Goal: Task Accomplishment & Management: Manage account settings

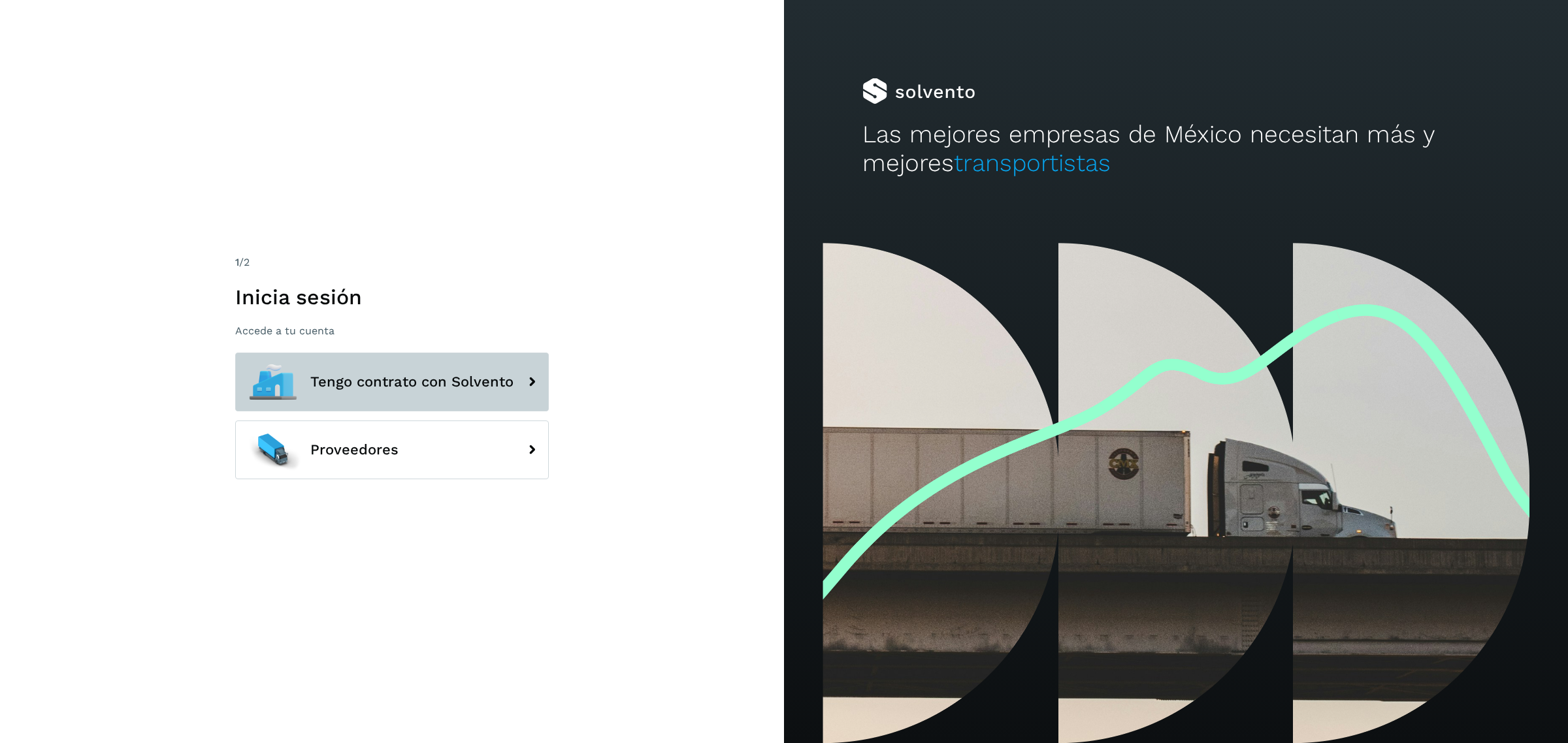
click at [374, 355] on button "Tengo contrato con Solvento" at bounding box center [391, 382] width 314 height 59
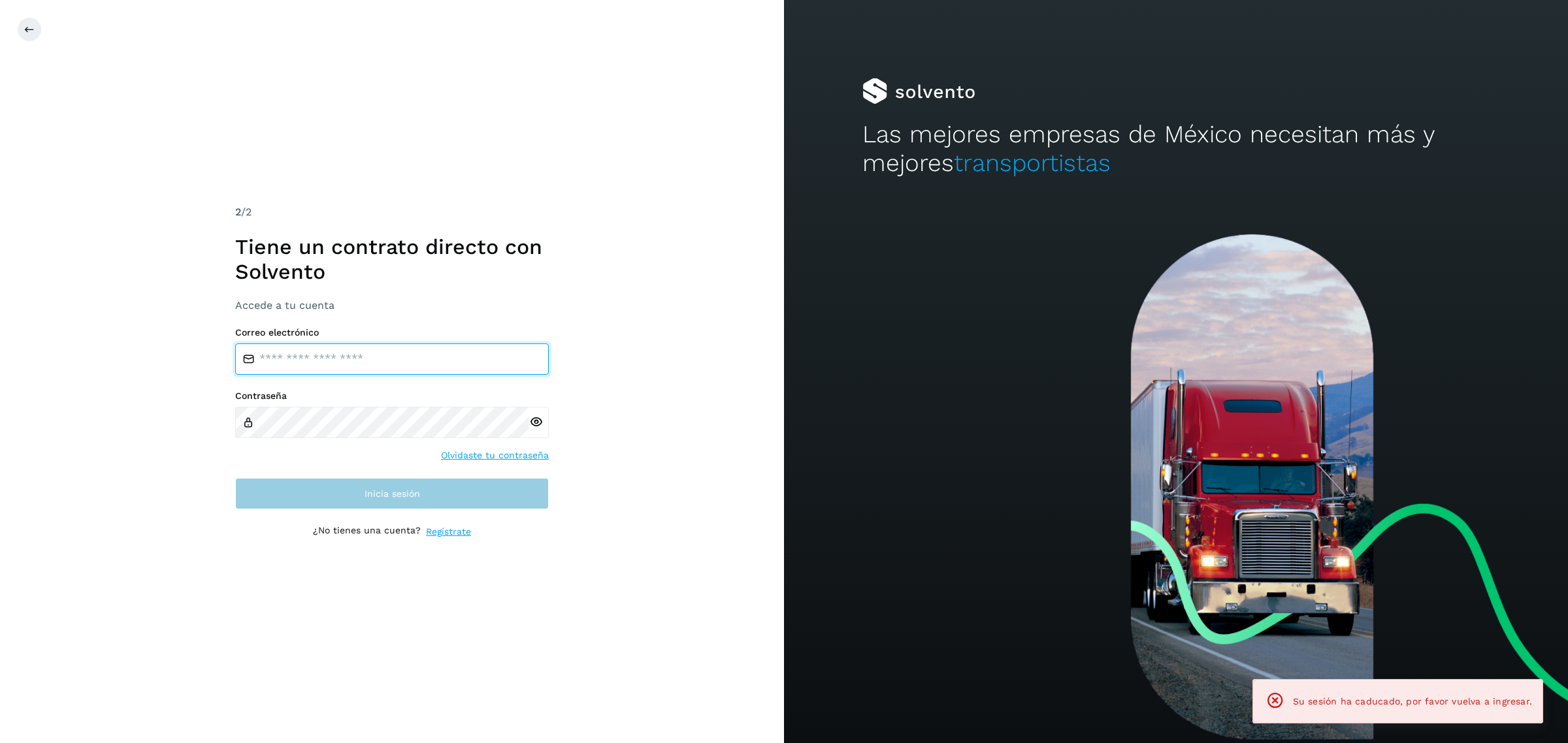
type input "**********"
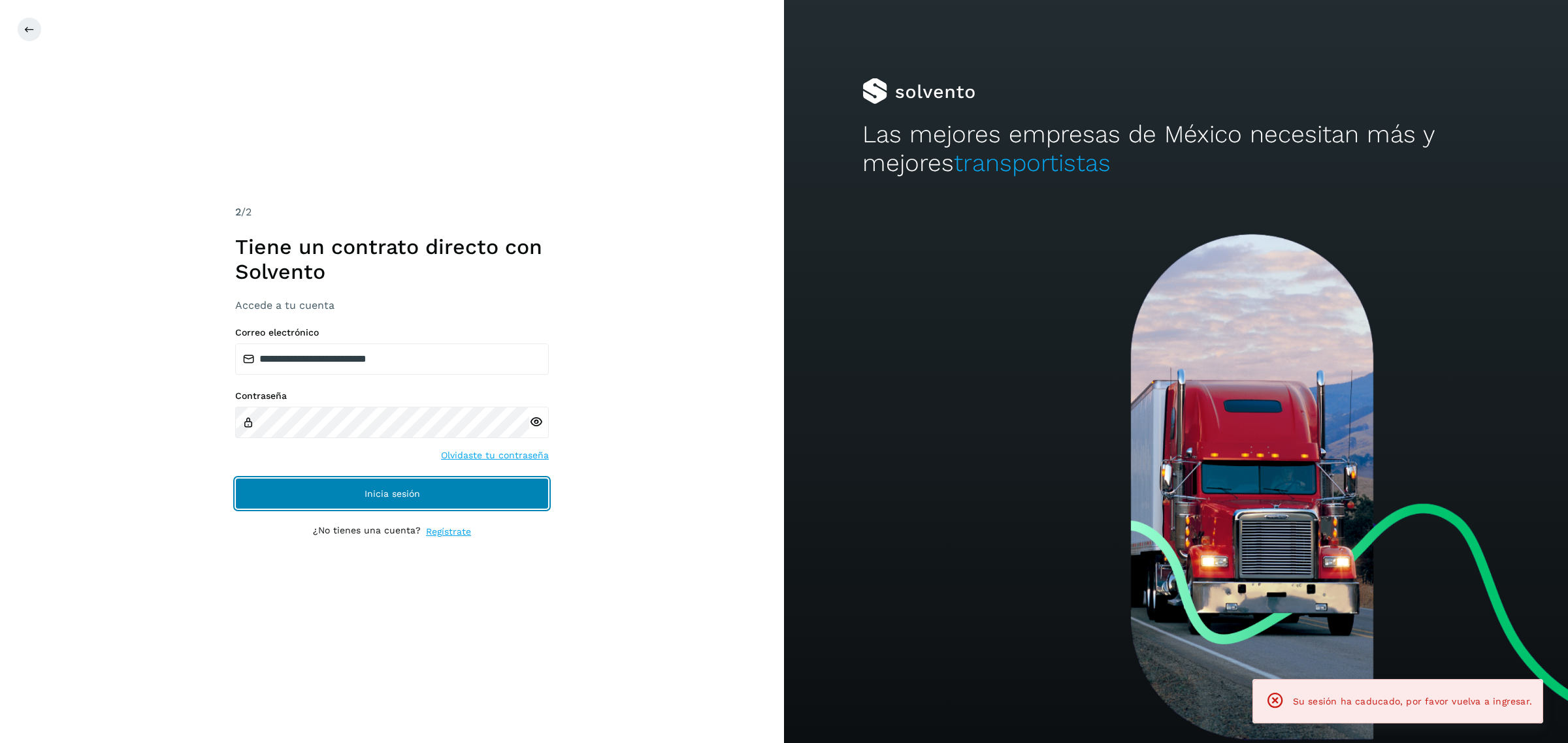
click at [363, 480] on button "Inicia sesión" at bounding box center [391, 493] width 314 height 31
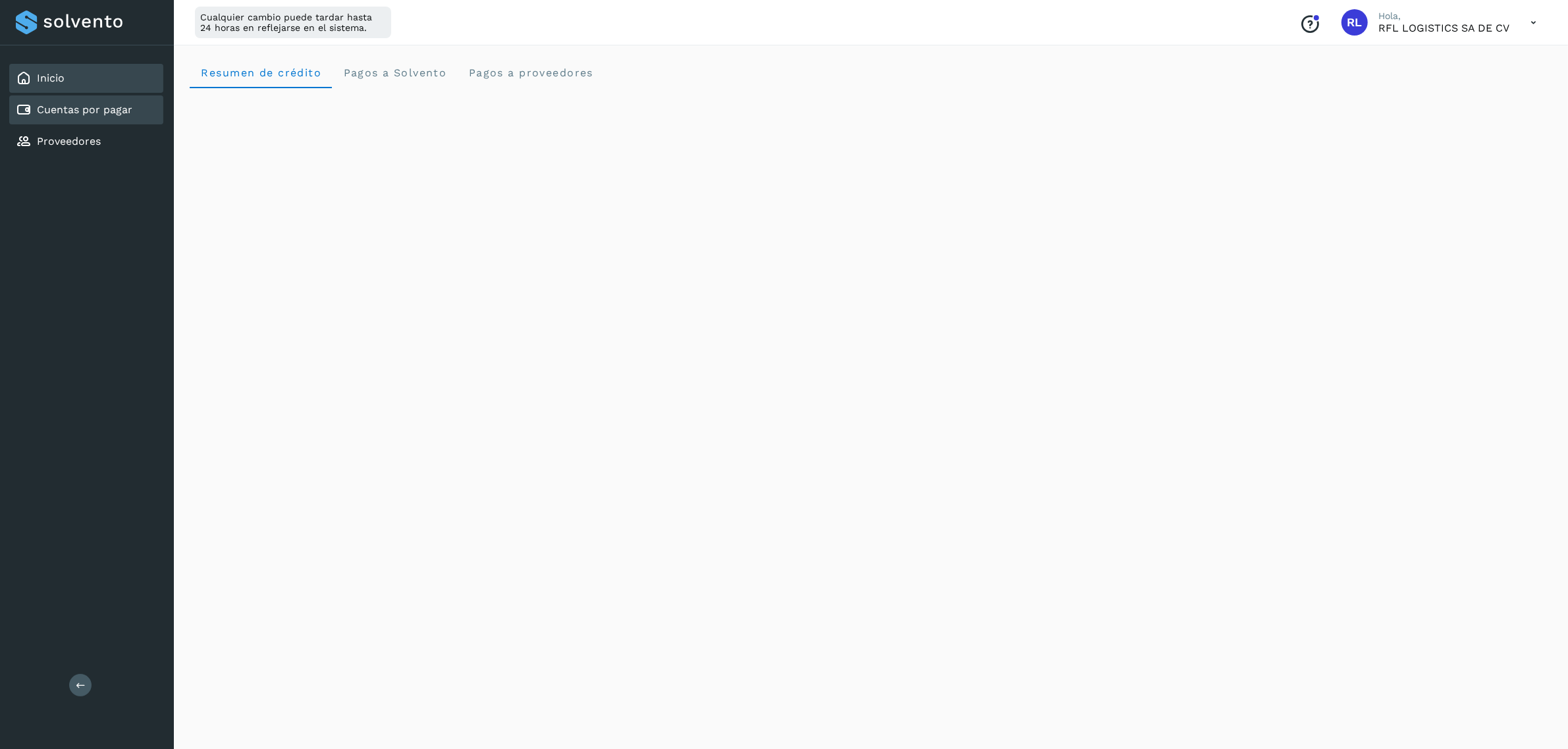
click at [106, 117] on div "Cuentas por pagar" at bounding box center [86, 110] width 154 height 29
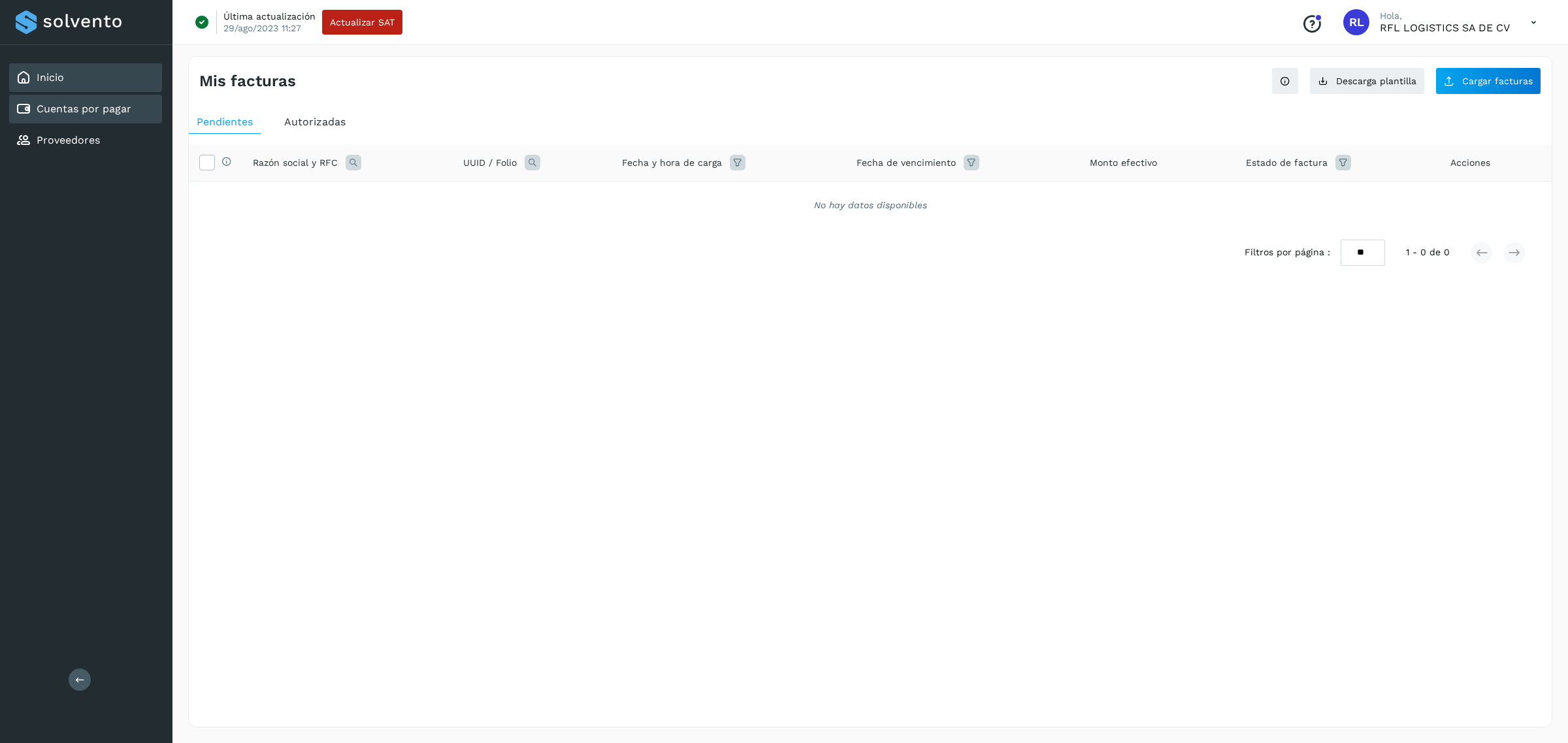
click at [109, 68] on div "Inicio" at bounding box center [86, 78] width 153 height 29
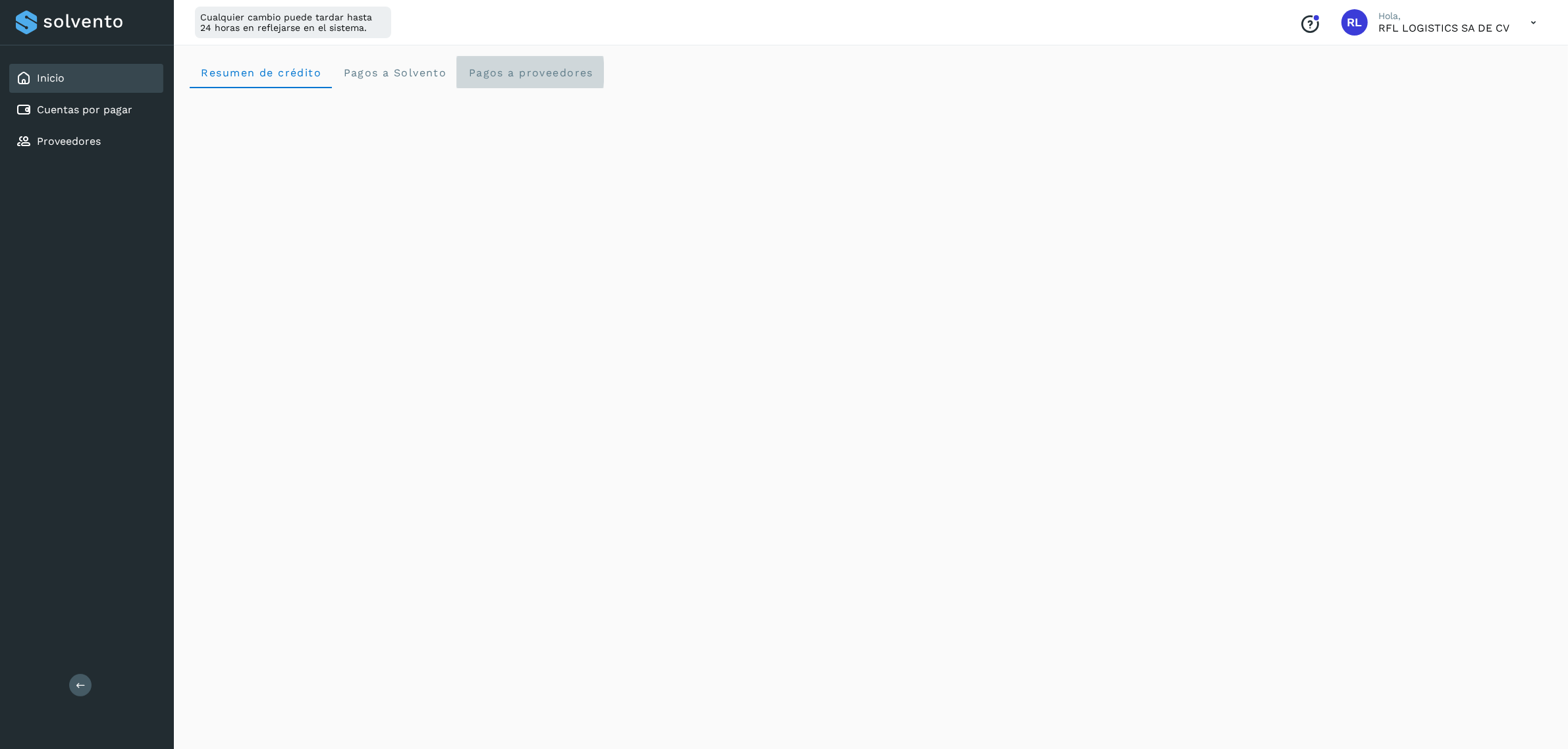
click at [479, 76] on span "Pagos a proveedores" at bounding box center [530, 73] width 126 height 13
click at [202, 70] on span "Resumen de crédito" at bounding box center [260, 73] width 121 height 13
click at [80, 106] on link "Cuentas por pagar" at bounding box center [84, 110] width 95 height 13
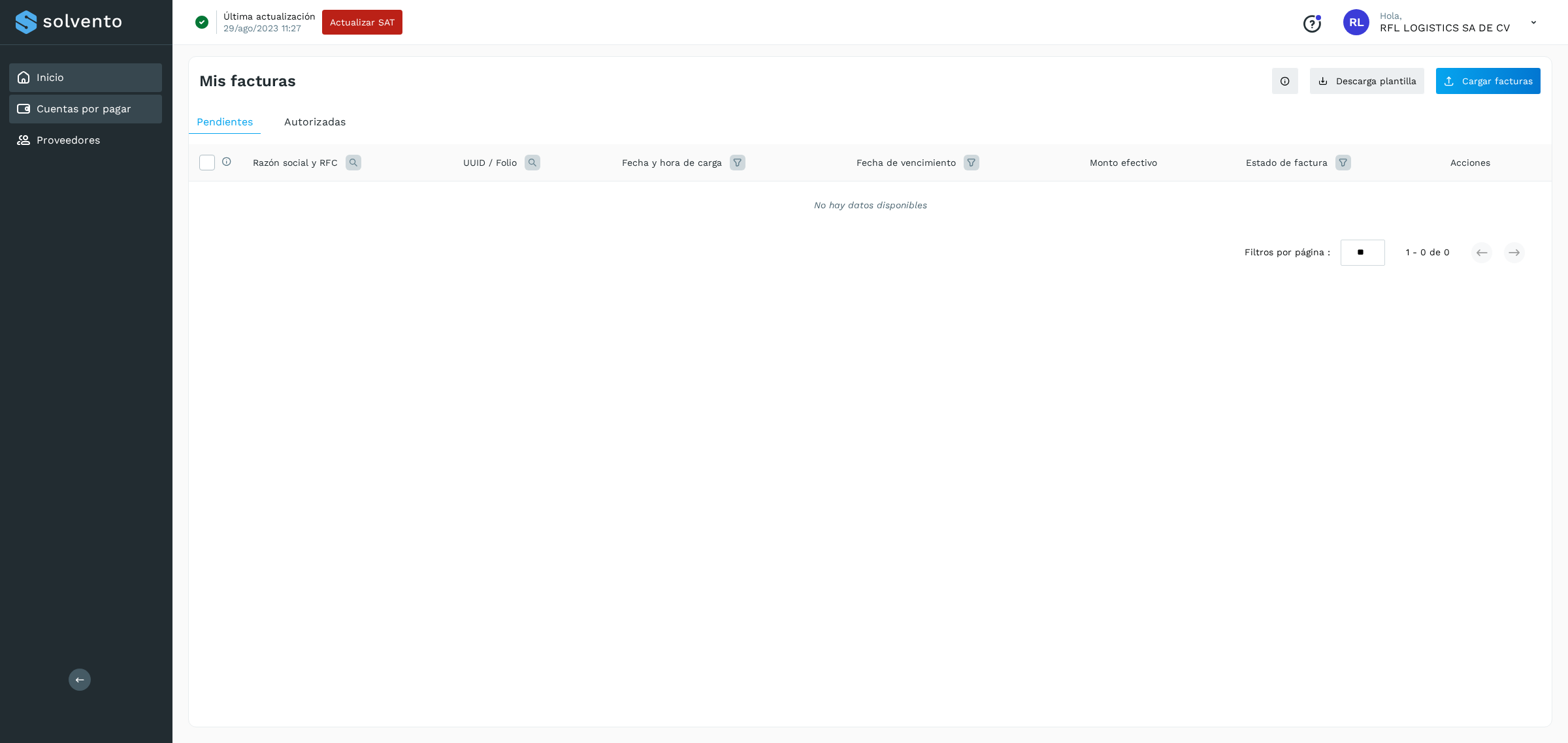
click at [127, 83] on div "Inicio" at bounding box center [86, 78] width 153 height 29
